Goal: Task Accomplishment & Management: Use online tool/utility

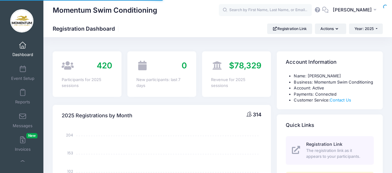
select select
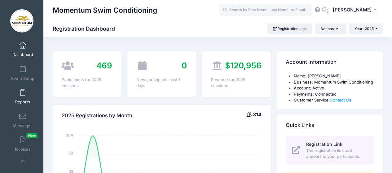
click at [23, 96] on span at bounding box center [23, 92] width 0 height 7
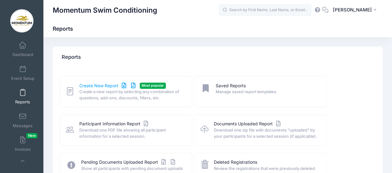
click at [105, 83] on link "Create New Report" at bounding box center [108, 86] width 58 height 7
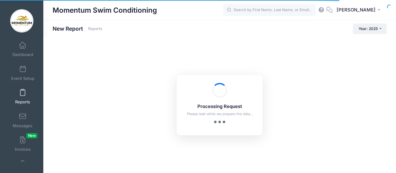
checkbox input "true"
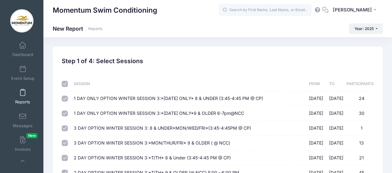
click at [64, 82] on input "checkbox" at bounding box center [65, 84] width 6 height 6
checkbox input "false"
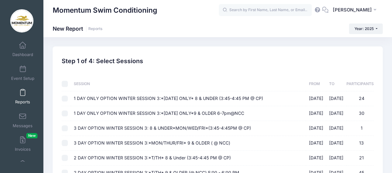
checkbox input "false"
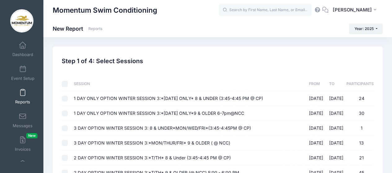
checkbox input "false"
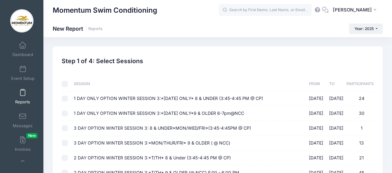
checkbox input "false"
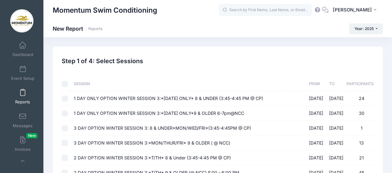
checkbox input "false"
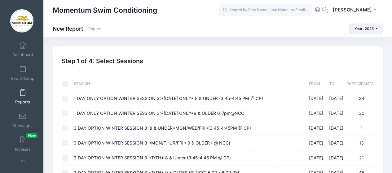
checkbox input "false"
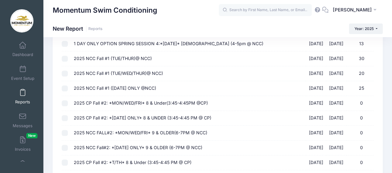
scroll to position [238, 0]
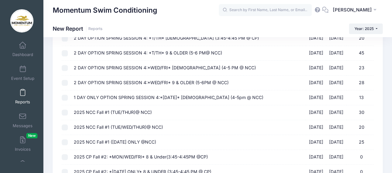
click at [63, 110] on input "2025 NCC Fall #1 (TUE/THUR)@ NCC) 09/16/2025 - 10/23/2025 30" at bounding box center [65, 113] width 6 height 6
checkbox input "true"
click at [64, 126] on input "2025 NCC Fall #1 (TUE/WED/THUR)@ NCC) 09/16/2025 - 10/23/2025 20" at bounding box center [65, 127] width 6 height 6
checkbox input "true"
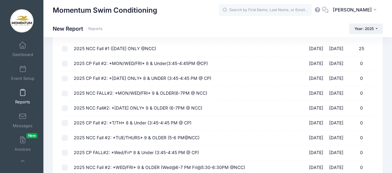
scroll to position [362, 0]
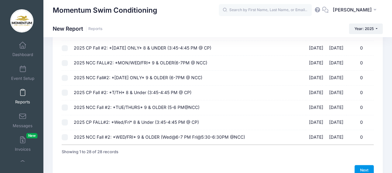
click at [365, 165] on link "Next" at bounding box center [363, 170] width 19 height 11
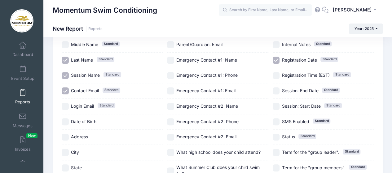
scroll to position [93, 0]
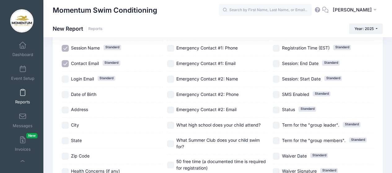
click at [67, 61] on input "Contact Email Standard" at bounding box center [65, 63] width 7 height 7
checkbox input "false"
click at [65, 94] on input "Date of Birth" at bounding box center [65, 94] width 7 height 7
checkbox input "true"
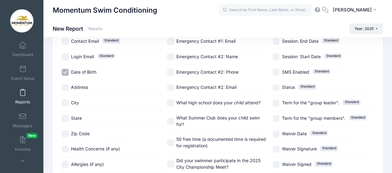
scroll to position [145, 0]
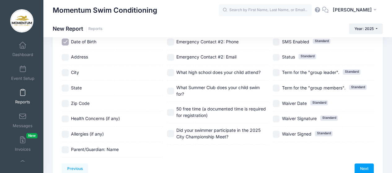
click at [171, 88] on input "What Summer Club does your child swim for?" at bounding box center [170, 91] width 7 height 7
checkbox input "true"
click at [168, 110] on input "50 free time (a documented time is required for registration)" at bounding box center [170, 112] width 7 height 7
checkbox input "true"
click at [175, 128] on label "Did your swimmer participate in the 2025 City Championship Meet?" at bounding box center [217, 133] width 101 height 13
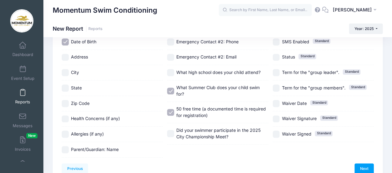
checkbox input "true"
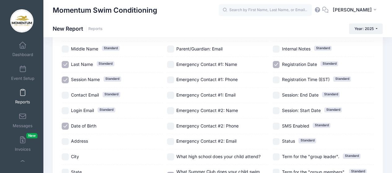
scroll to position [53, 0]
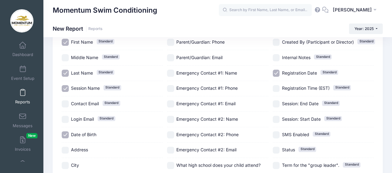
click at [277, 71] on input "Registration Date Standard" at bounding box center [275, 73] width 7 height 7
checkbox input "false"
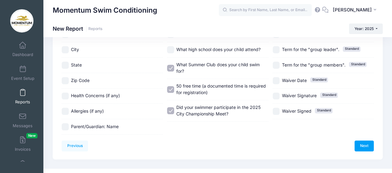
scroll to position [176, 0]
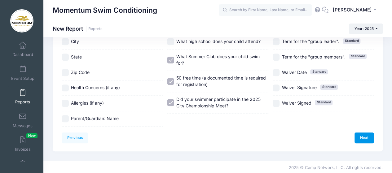
click at [365, 138] on link "Next" at bounding box center [363, 137] width 19 height 11
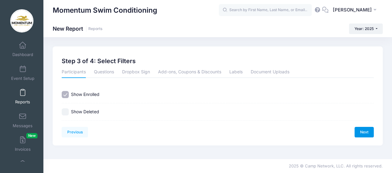
scroll to position [0, 0]
click at [366, 130] on link "Next" at bounding box center [368, 132] width 19 height 11
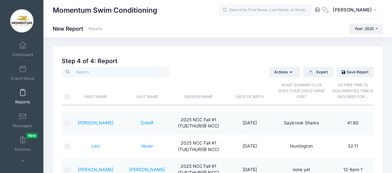
click at [249, 96] on th "Date of Birth" at bounding box center [249, 91] width 51 height 28
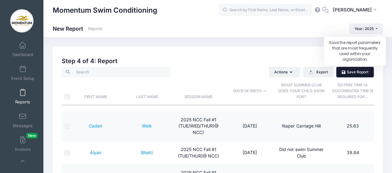
click at [358, 72] on link "Save Report" at bounding box center [354, 72] width 37 height 11
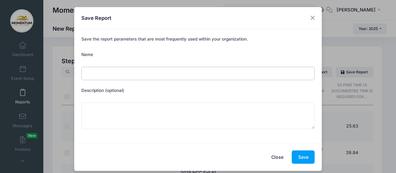
click at [102, 73] on input "Name" at bounding box center [198, 73] width 234 height 13
drag, startPoint x: 118, startPoint y: 75, endPoint x: 71, endPoint y: 69, distance: 46.8
click at [71, 69] on div "Save Report Save the report parameters that are most frequently used within you…" at bounding box center [198, 86] width 396 height 173
click at [114, 75] on input "Name" at bounding box center [198, 73] width 234 height 13
click at [122, 73] on input "Name" at bounding box center [198, 73] width 234 height 13
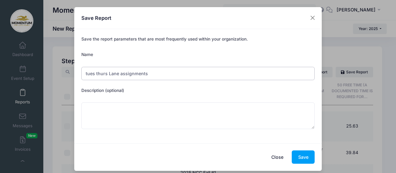
type input "tues thurs Lane assignments"
click at [298, 155] on button "Save" at bounding box center [303, 156] width 23 height 13
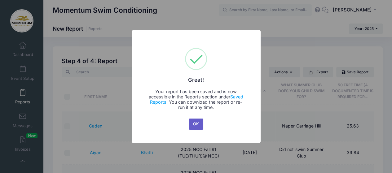
click at [197, 123] on button "OK" at bounding box center [196, 124] width 15 height 11
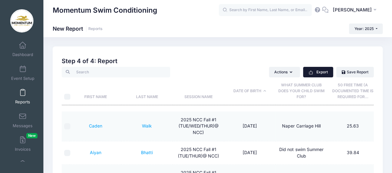
click at [319, 72] on button "Export" at bounding box center [318, 72] width 30 height 11
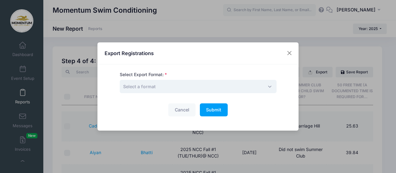
click at [266, 84] on span "Select a format" at bounding box center [198, 86] width 157 height 13
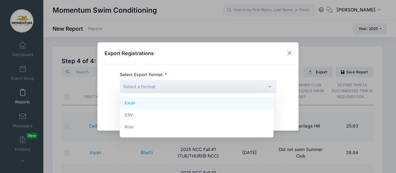
select select "excel"
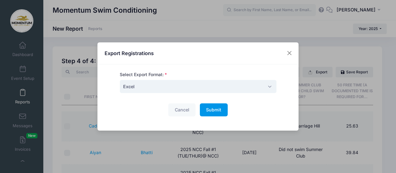
click at [219, 109] on span "Submit" at bounding box center [213, 109] width 15 height 5
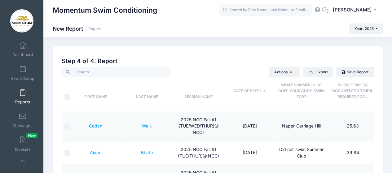
click at [23, 92] on span at bounding box center [23, 92] width 0 height 7
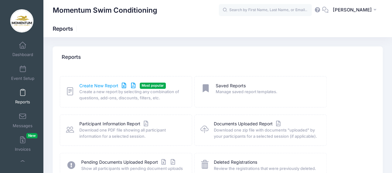
click at [99, 84] on link "Create New Report" at bounding box center [108, 86] width 58 height 7
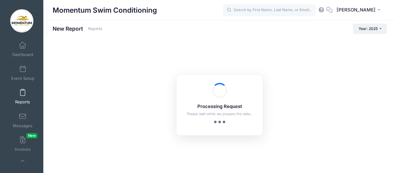
checkbox input "true"
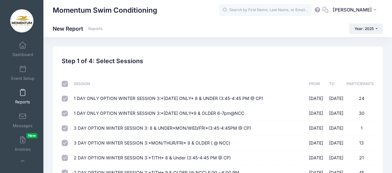
click at [64, 83] on input "checkbox" at bounding box center [65, 84] width 6 height 6
checkbox input "false"
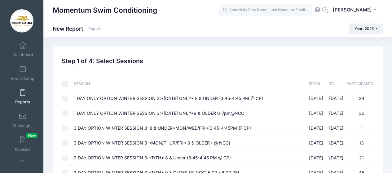
checkbox input "false"
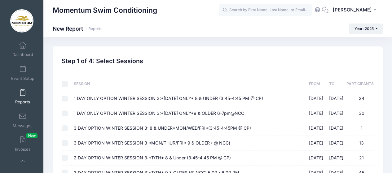
checkbox input "false"
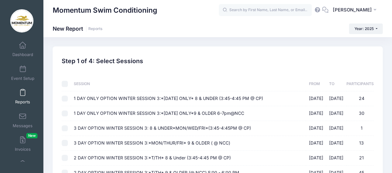
checkbox input "false"
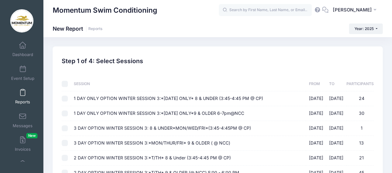
checkbox input "false"
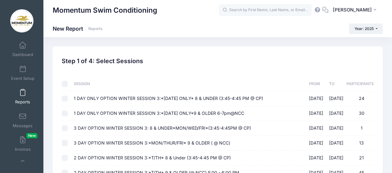
checkbox input "false"
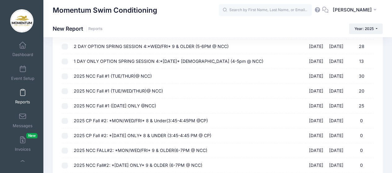
scroll to position [310, 0]
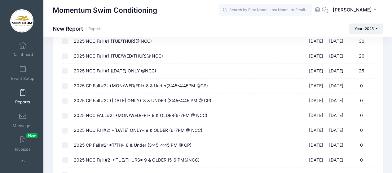
click at [65, 54] on input "2025 NCC Fall #1 (TUE/WED/THUR)@ NCC) 09/16/2025 - 10/23/2025 20" at bounding box center [65, 56] width 6 height 6
checkbox input "true"
click at [67, 72] on input "2025 NCC Fall #1 (WEDNESDAY ONLY @NCC) 09/17/2025 - 10/22/2025 25" at bounding box center [65, 71] width 6 height 6
checkbox input "true"
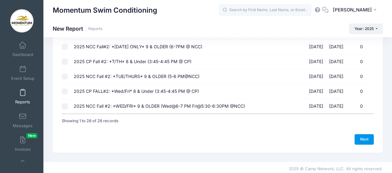
click at [364, 137] on link "Next" at bounding box center [363, 139] width 19 height 11
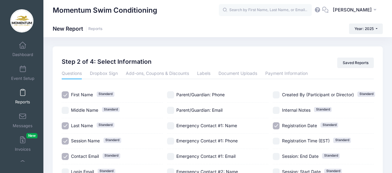
click at [64, 140] on input "Session Name Standard" at bounding box center [65, 141] width 7 height 7
checkbox input "false"
drag, startPoint x: 66, startPoint y: 154, endPoint x: 69, endPoint y: 150, distance: 5.6
click at [66, 154] on input "Contact Email Standard" at bounding box center [65, 156] width 7 height 7
checkbox input "false"
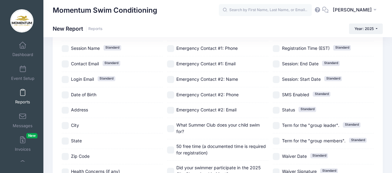
scroll to position [93, 0]
click at [170, 129] on input "What Summer Club does your child swim for?" at bounding box center [170, 128] width 7 height 7
checkbox input "true"
click at [170, 146] on input "50 free time (a documented time is required for registration)" at bounding box center [170, 149] width 7 height 7
checkbox input "true"
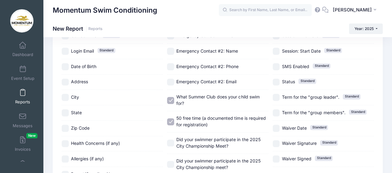
scroll to position [155, 0]
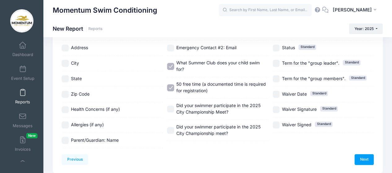
click at [170, 128] on input "Did your swimmer participate in the 2025 City Championship meet?" at bounding box center [170, 130] width 7 height 7
checkbox input "true"
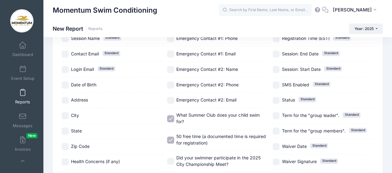
scroll to position [62, 0]
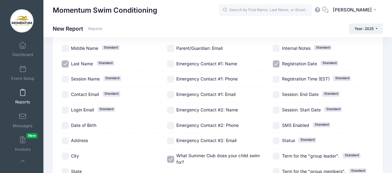
click at [277, 64] on input "Registration Date Standard" at bounding box center [275, 63] width 7 height 7
checkbox input "false"
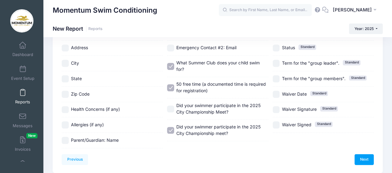
scroll to position [176, 0]
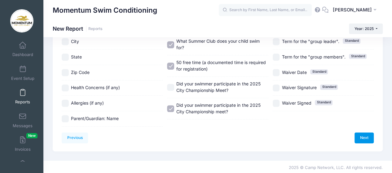
click at [363, 137] on link "Next" at bounding box center [363, 137] width 19 height 11
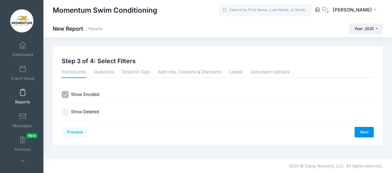
scroll to position [0, 0]
click at [372, 130] on link "Next" at bounding box center [368, 132] width 19 height 11
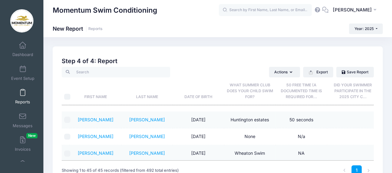
click at [205, 97] on th "Date of Birth" at bounding box center [197, 91] width 51 height 28
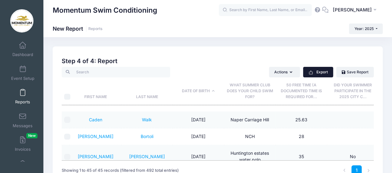
click at [322, 76] on button "Export" at bounding box center [318, 72] width 30 height 11
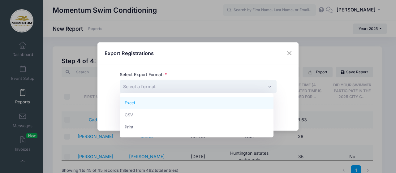
click at [170, 86] on span "Select a format" at bounding box center [198, 86] width 157 height 13
select select "excel"
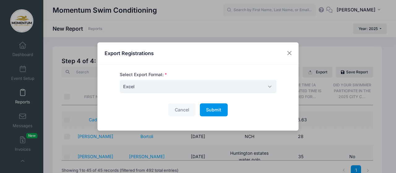
click at [218, 113] on button "Submit Please wait..." at bounding box center [214, 109] width 28 height 13
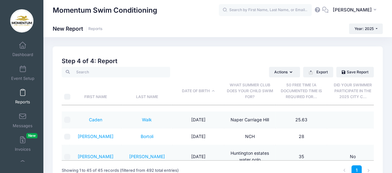
click at [179, 172] on div "Showing 1 to 45 of 45 records (filtered from 492 total entries)" at bounding box center [120, 170] width 117 height 14
